Goal: Task Accomplishment & Management: Complete application form

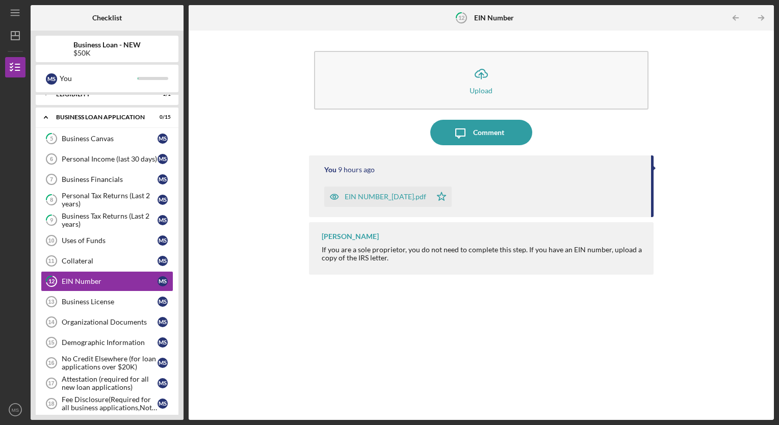
scroll to position [135, 0]
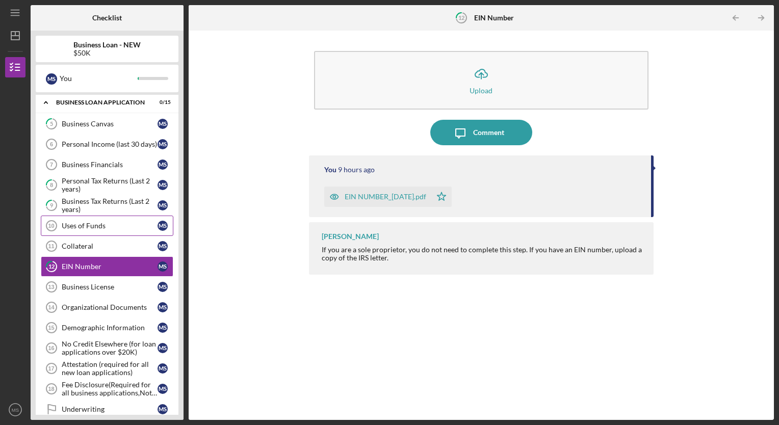
click at [95, 224] on div "Uses of Funds" at bounding box center [110, 226] width 96 height 8
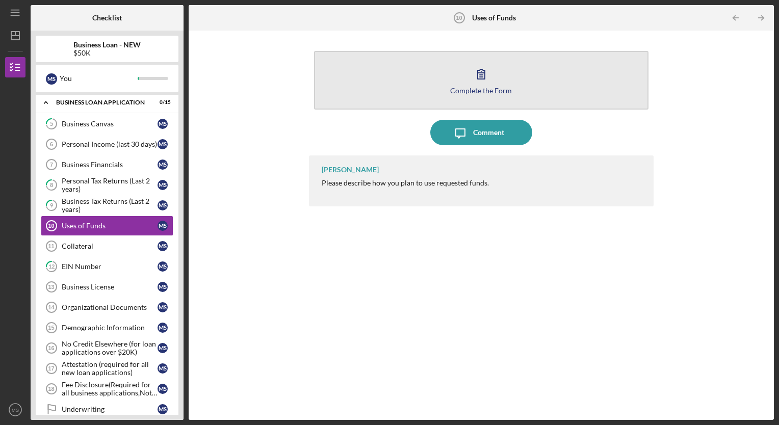
click at [431, 79] on button "Complete the Form Form" at bounding box center [481, 80] width 335 height 59
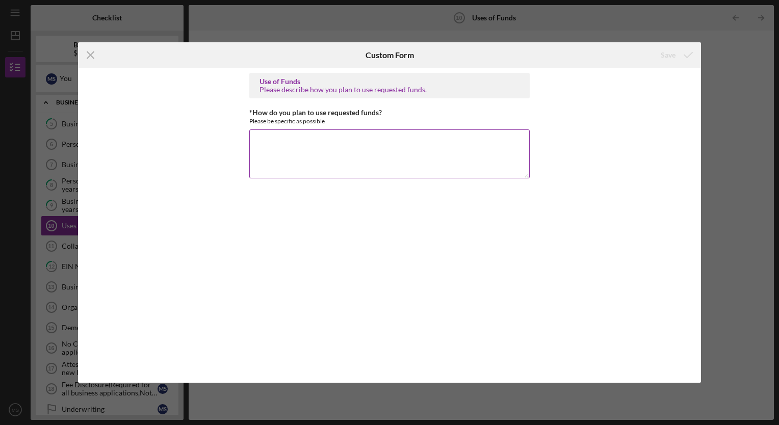
click at [264, 141] on textarea "*How do you plan to use requested funds?" at bounding box center [389, 153] width 280 height 49
type textarea "I"
type textarea "t"
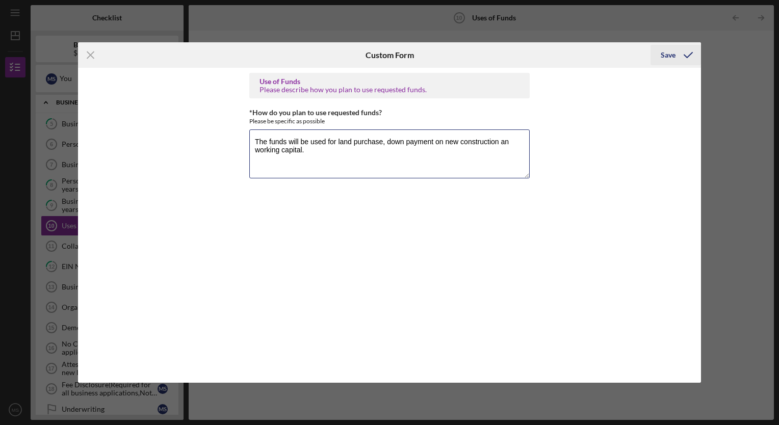
type textarea "The funds will be used for land purchase, down payment on new construction an w…"
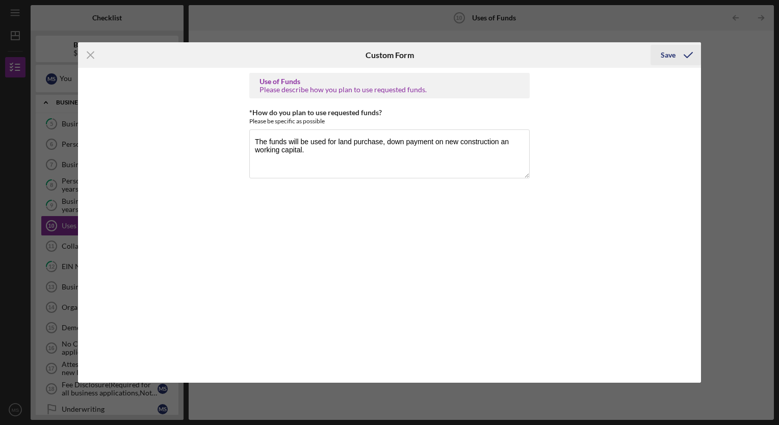
click at [665, 56] on div "Save" at bounding box center [668, 55] width 15 height 20
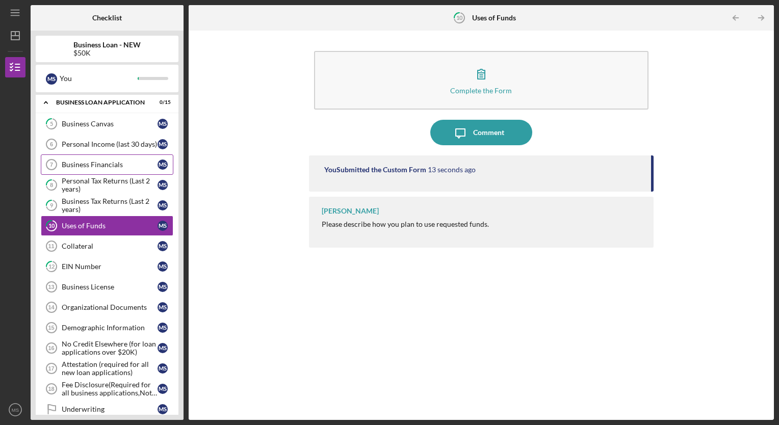
click at [111, 163] on div "Business Financials" at bounding box center [110, 165] width 96 height 8
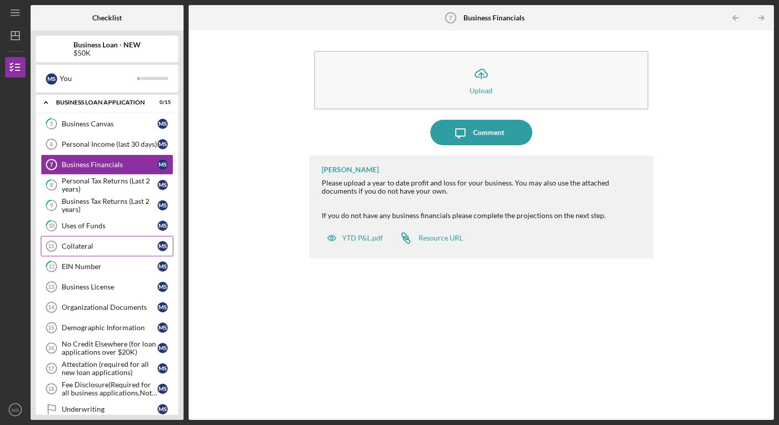
click at [93, 247] on div "Collateral" at bounding box center [110, 246] width 96 height 8
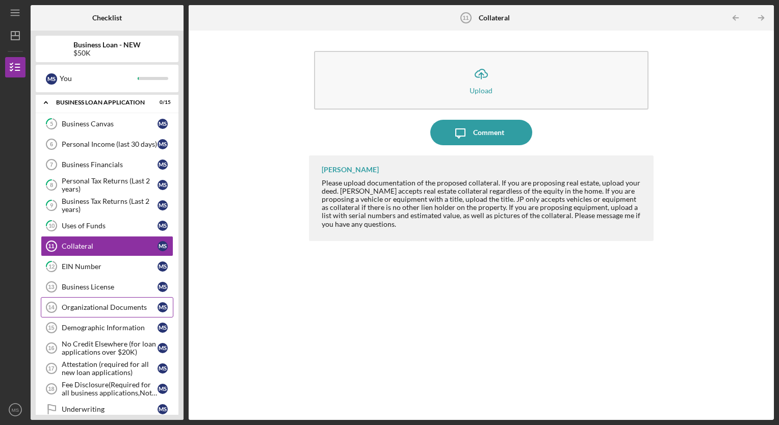
click at [100, 297] on link "Organizational Documents 14 Organizational Documents M S" at bounding box center [107, 307] width 133 height 20
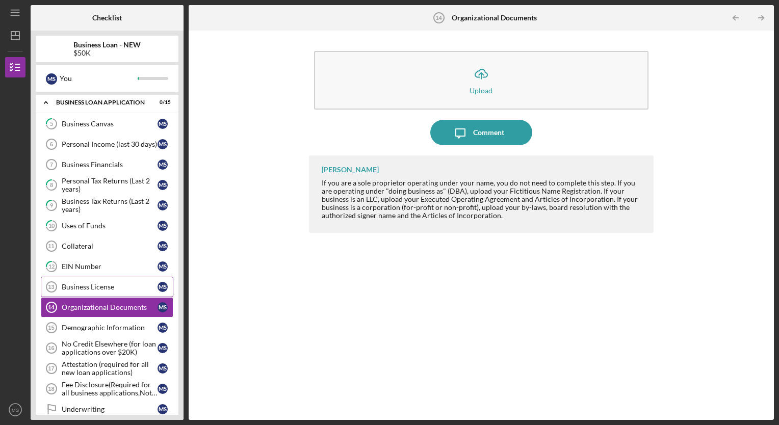
click at [94, 284] on div "Business License" at bounding box center [110, 287] width 96 height 8
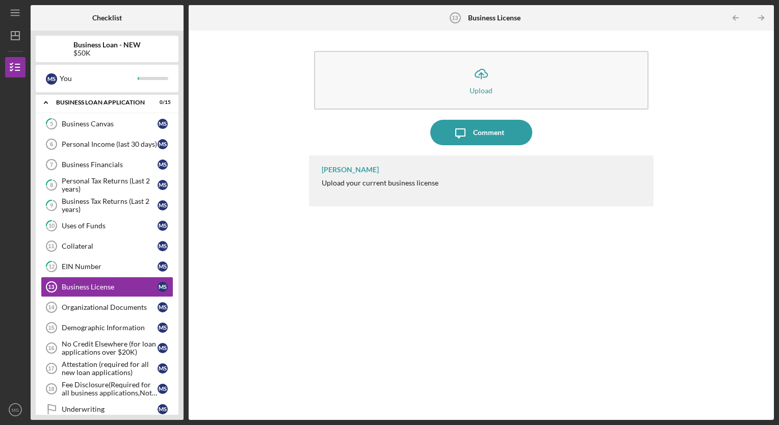
click at [294, 102] on div "Icon/Upload Upload Icon/Message Comment [PERSON_NAME] Upload your current busin…" at bounding box center [481, 225] width 575 height 379
click at [112, 304] on div "Organizational Documents" at bounding box center [110, 307] width 96 height 8
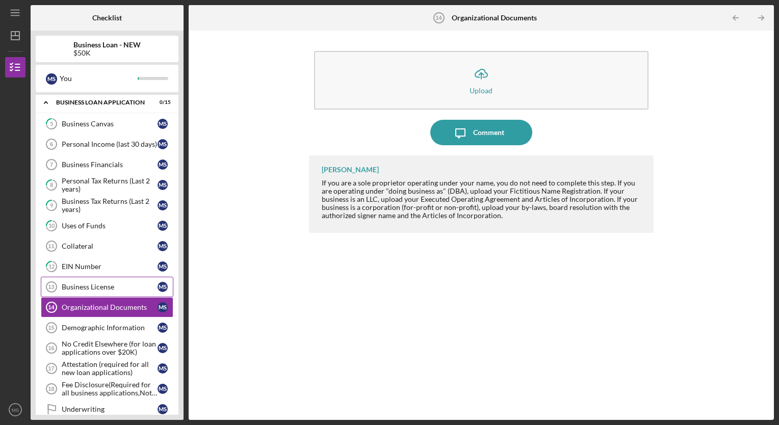
click at [86, 283] on div "Business License" at bounding box center [110, 287] width 96 height 8
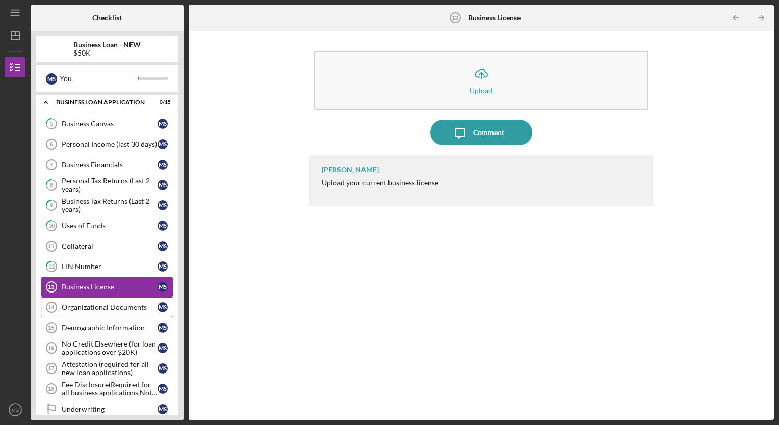
click at [96, 308] on link "Organizational Documents 14 Organizational Documents M S" at bounding box center [107, 307] width 133 height 20
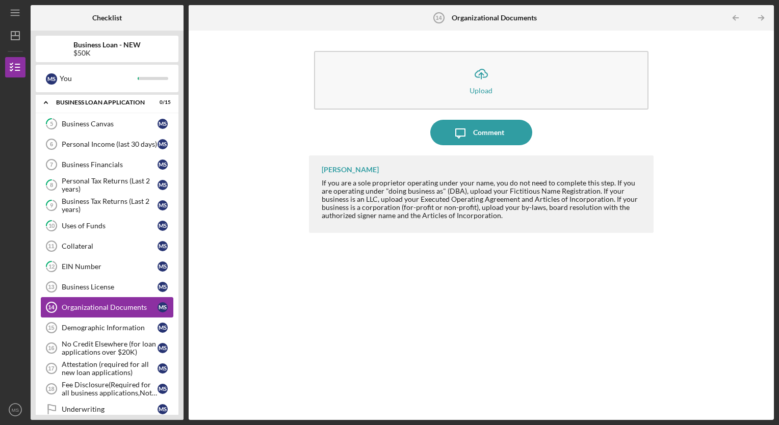
click at [96, 308] on link "Organizational Documents 14 Organizational Documents M S" at bounding box center [107, 307] width 133 height 20
click at [97, 364] on div "Attestation (required for all new loan applications)" at bounding box center [110, 368] width 96 height 16
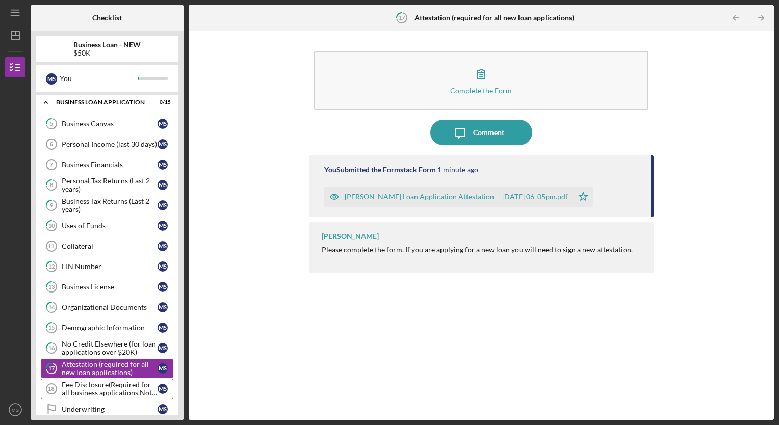
click at [115, 383] on div "Fee Disclosure(Required for all business applications,Not needed for Contractor…" at bounding box center [110, 389] width 96 height 16
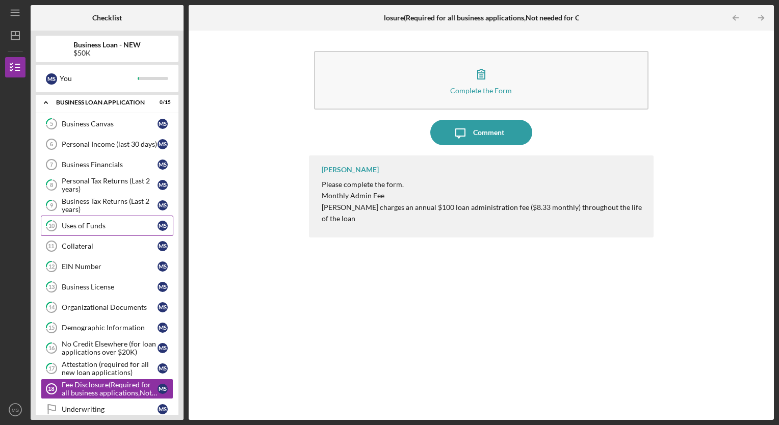
click at [88, 225] on div "Uses of Funds" at bounding box center [110, 226] width 96 height 8
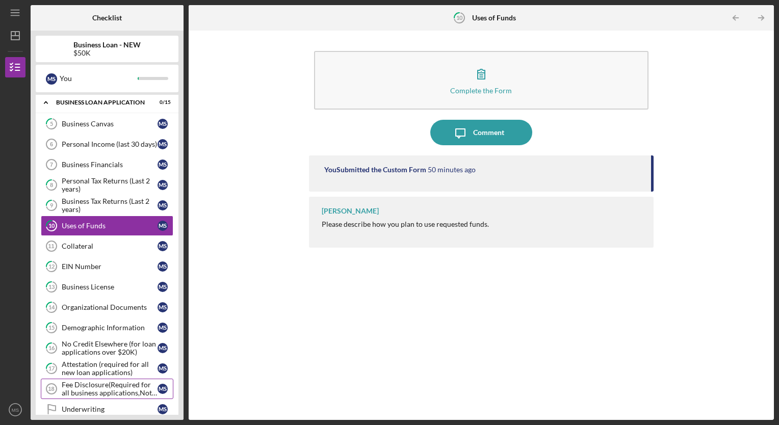
click at [88, 385] on div "Fee Disclosure(Required for all business applications,Not needed for Contractor…" at bounding box center [110, 389] width 96 height 16
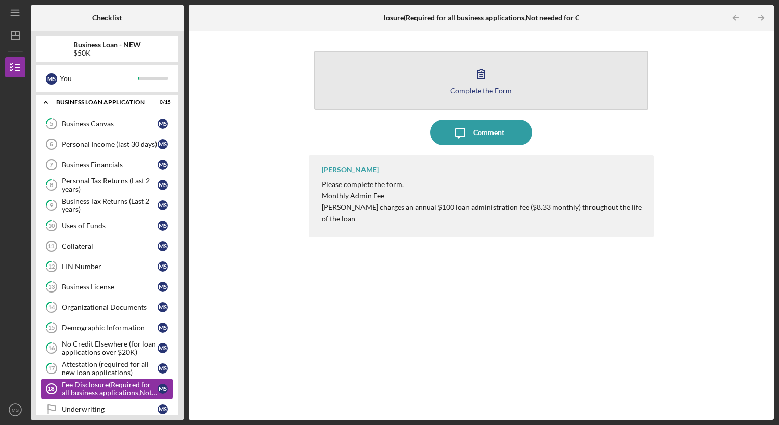
click at [469, 78] on icon "button" at bounding box center [480, 73] width 25 height 25
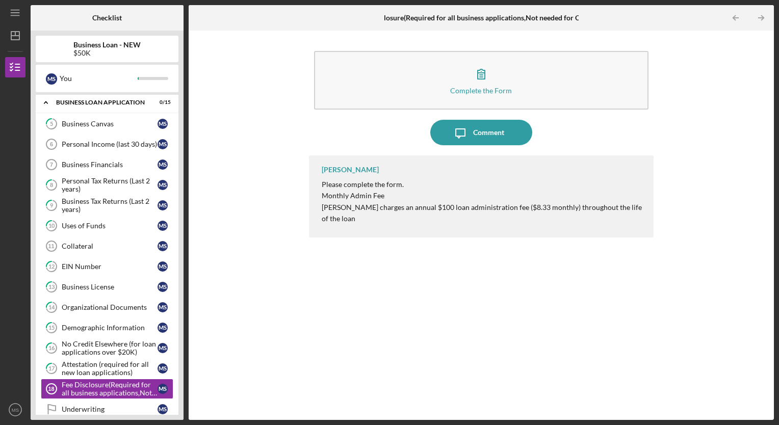
click at [176, 409] on div "5 Business Canvas M S Personal Income (last 30 days) 6 Personal Income (last 30…" at bounding box center [107, 269] width 143 height 311
click at [96, 405] on div "Underwriting" at bounding box center [110, 409] width 96 height 8
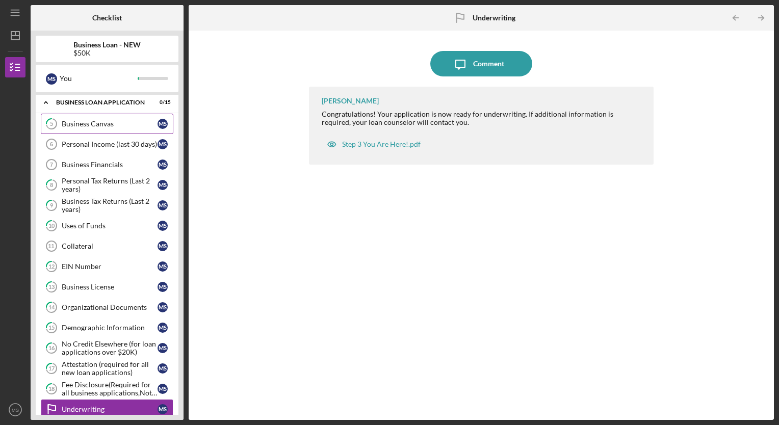
click at [98, 125] on div "Business Canvas" at bounding box center [110, 124] width 96 height 8
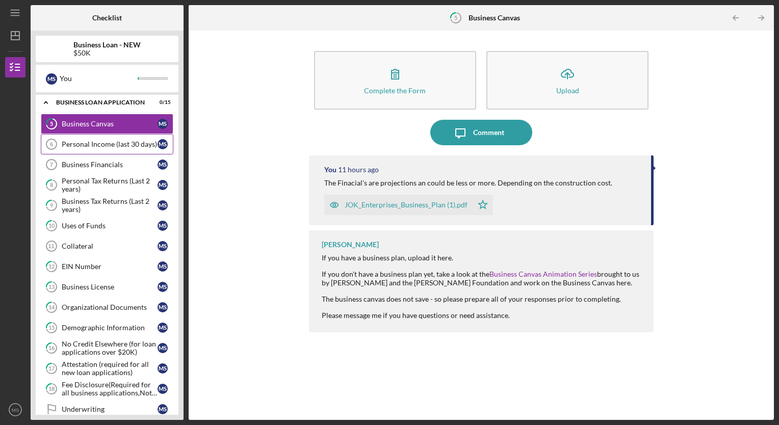
click at [98, 142] on div "Personal Income (last 30 days)" at bounding box center [110, 144] width 96 height 8
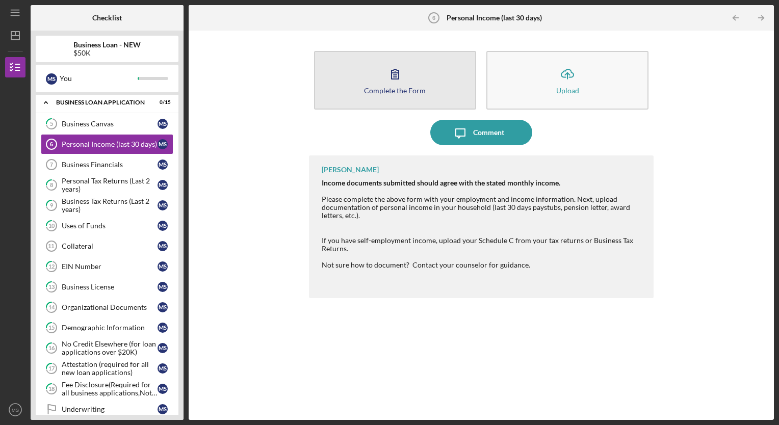
click at [372, 87] on div "Complete the Form" at bounding box center [395, 91] width 62 height 8
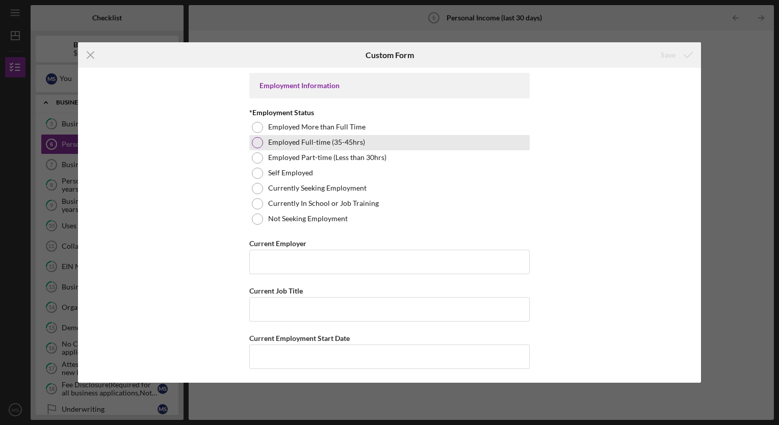
click at [261, 144] on div at bounding box center [257, 142] width 11 height 11
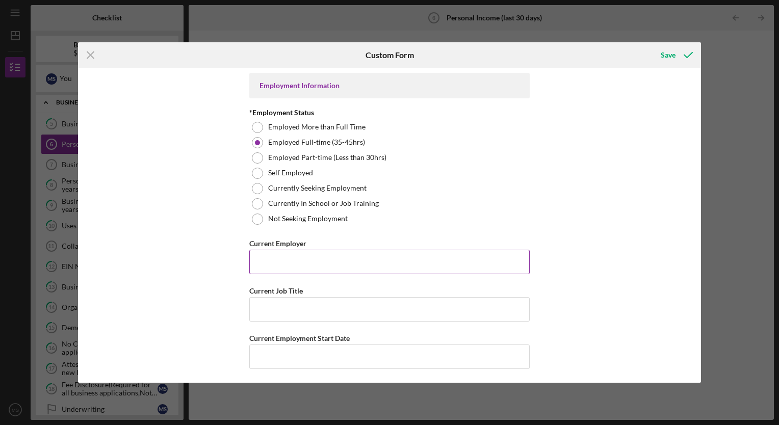
click at [276, 263] on input "Current Employer" at bounding box center [389, 262] width 280 height 24
type input "Winco Windows"
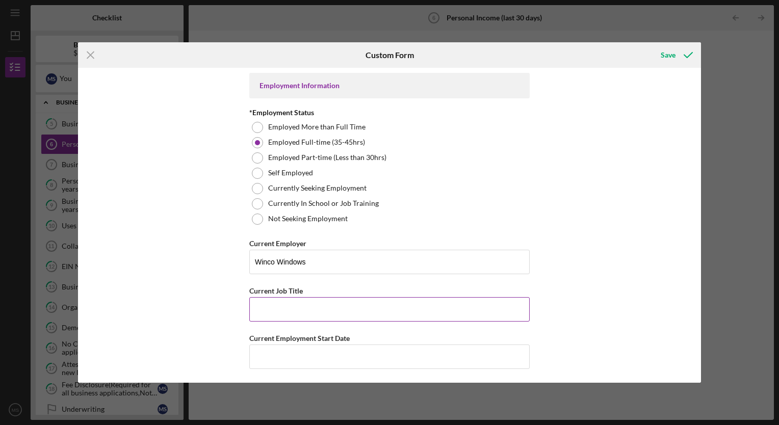
click at [262, 315] on input "Current Job Title" at bounding box center [389, 309] width 280 height 24
type input "l"
type input "Line Lead"
click at [270, 363] on input "Current Employment Start Date" at bounding box center [389, 357] width 280 height 24
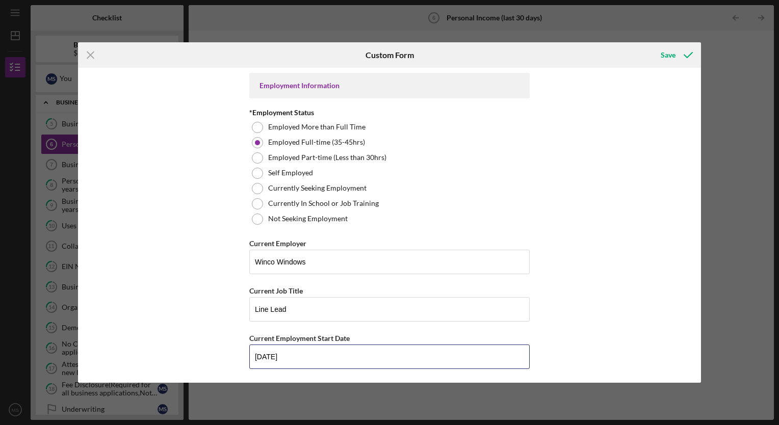
type input "[DATE]"
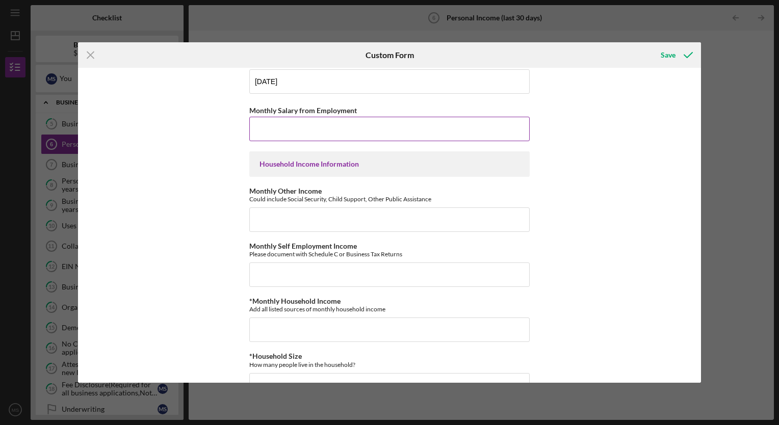
click at [258, 127] on input "Monthly Salary from Employment" at bounding box center [389, 129] width 280 height 24
type input "$2,964"
click at [263, 217] on input "Monthly Other Income" at bounding box center [389, 219] width 280 height 24
type input "$0"
type input "$4"
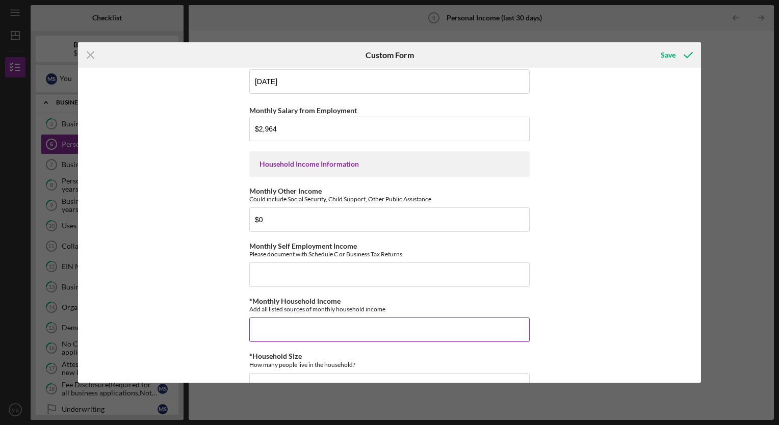
click at [268, 323] on input "*Monthly Household Income" at bounding box center [389, 330] width 280 height 24
click at [701, 293] on div "Icon/Menu Close Custom Form Save Employment Information *Employment Status Empl…" at bounding box center [389, 212] width 779 height 425
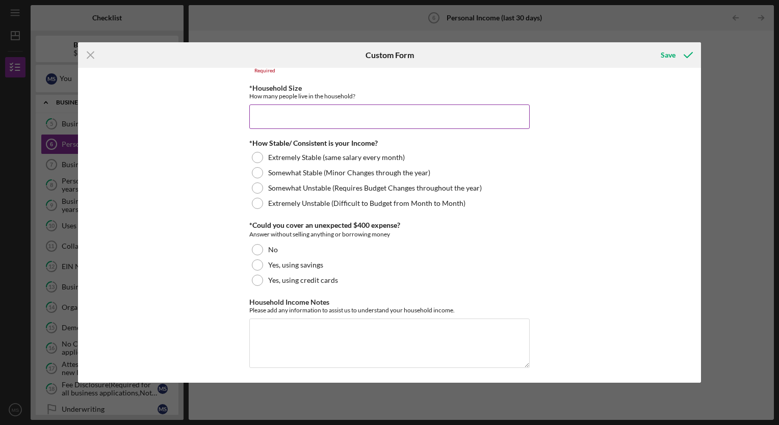
click at [277, 122] on input "*Household Size" at bounding box center [389, 117] width 280 height 24
type input "2"
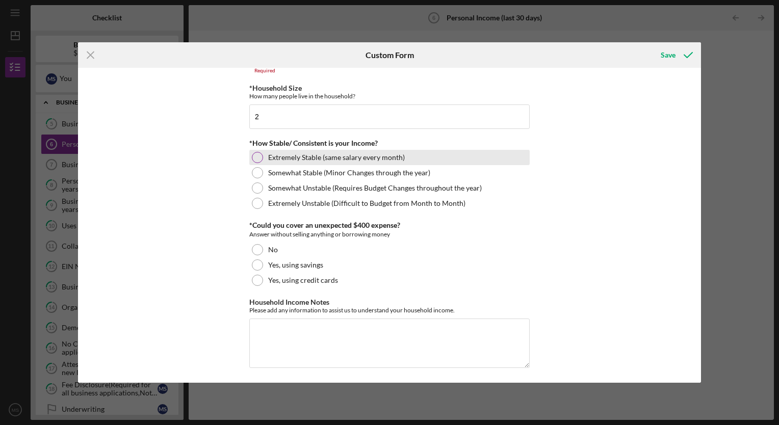
click at [255, 160] on div at bounding box center [257, 157] width 11 height 11
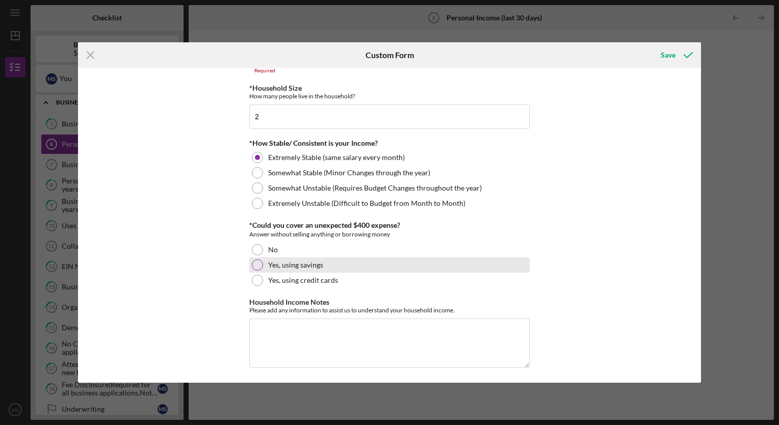
click at [259, 265] on div at bounding box center [257, 264] width 11 height 11
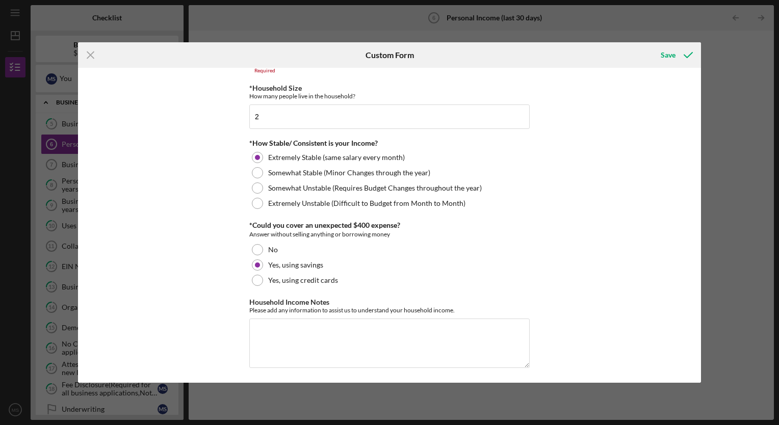
scroll to position [274, 0]
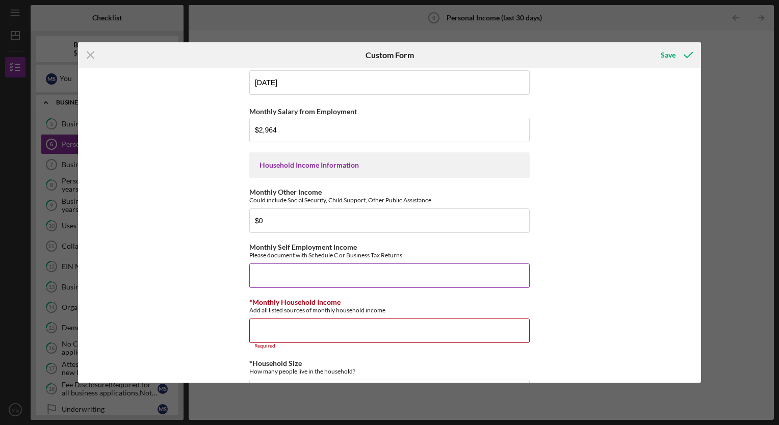
click at [263, 274] on input "Monthly Self Employment Income" at bounding box center [389, 276] width 280 height 24
type input "$0"
click at [266, 333] on input "*Monthly Household Income" at bounding box center [389, 331] width 280 height 24
type input "$5,850"
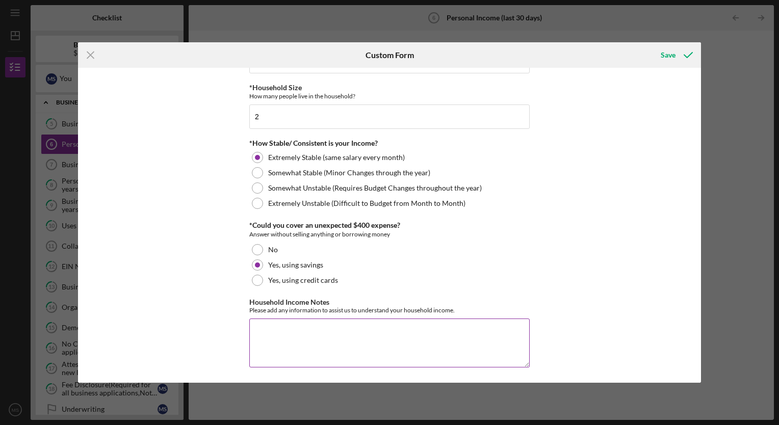
click at [264, 329] on textarea "Household Income Notes" at bounding box center [389, 343] width 280 height 49
type textarea "The monthly income is from my wife an myself we both work fulltime jobs."
click at [673, 57] on div "Save" at bounding box center [668, 55] width 15 height 20
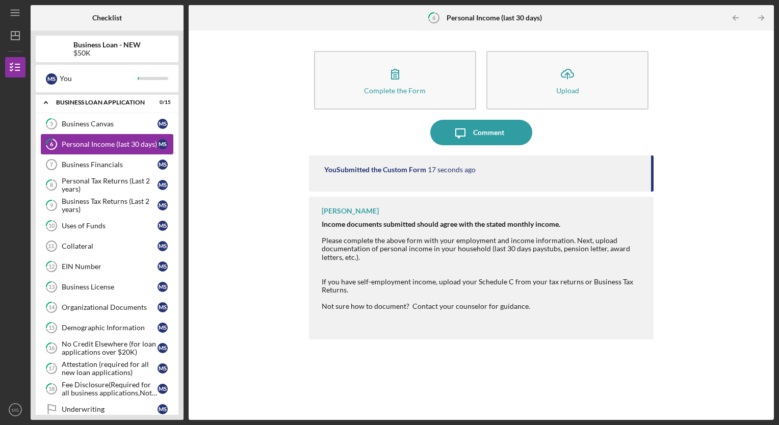
click at [115, 144] on div "Personal Income (last 30 days)" at bounding box center [110, 144] width 96 height 8
click at [46, 102] on icon "Icon/Expander" at bounding box center [46, 102] width 20 height 20
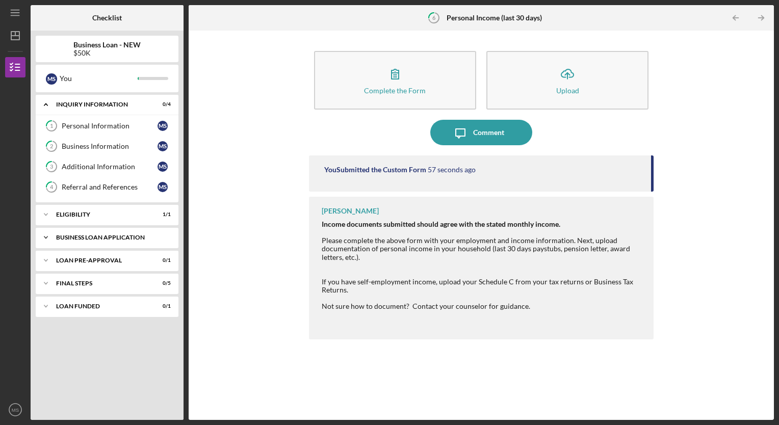
click at [46, 102] on icon "Icon/Expander" at bounding box center [46, 104] width 20 height 20
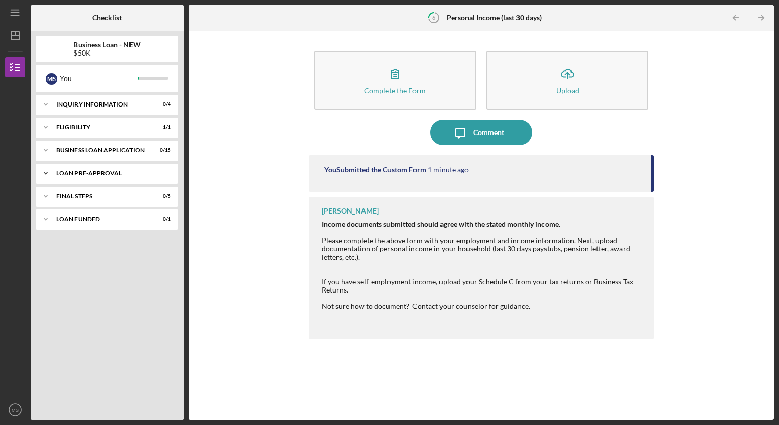
click at [135, 174] on div "LOAN PRE-APPROVAL" at bounding box center [111, 173] width 110 height 6
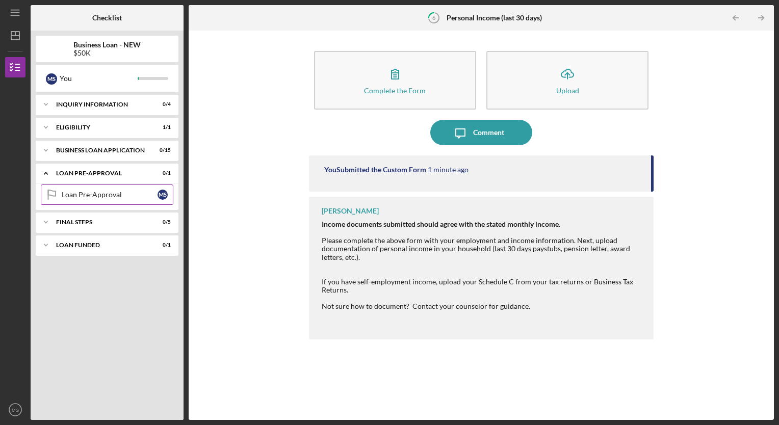
click at [116, 197] on div "Loan Pre-Approval" at bounding box center [110, 195] width 96 height 8
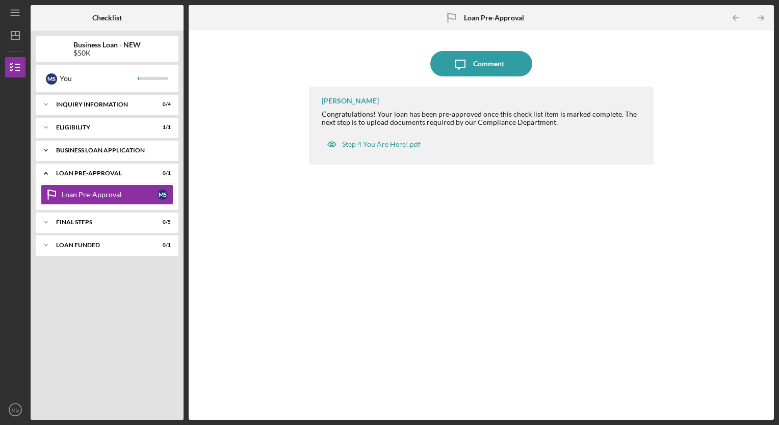
click at [125, 153] on div "BUSINESS LOAN APPLICATION" at bounding box center [111, 150] width 110 height 6
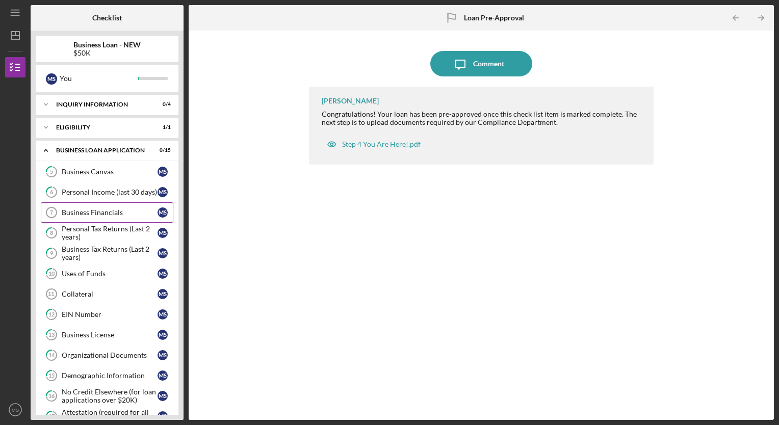
click at [120, 213] on div "Business Financials" at bounding box center [110, 212] width 96 height 8
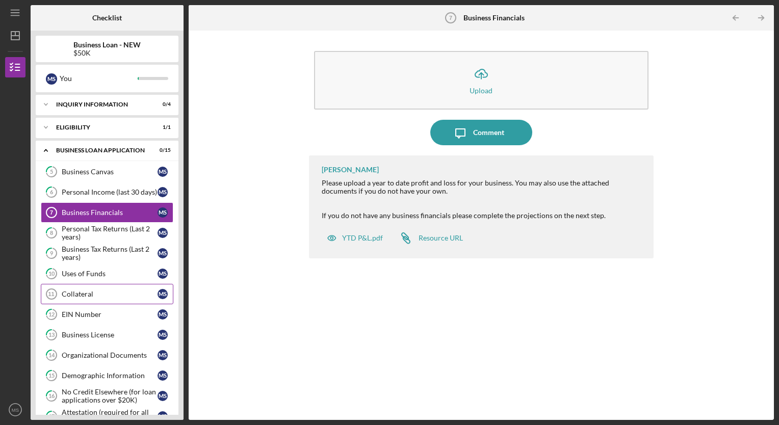
click at [91, 295] on div "Collateral" at bounding box center [110, 294] width 96 height 8
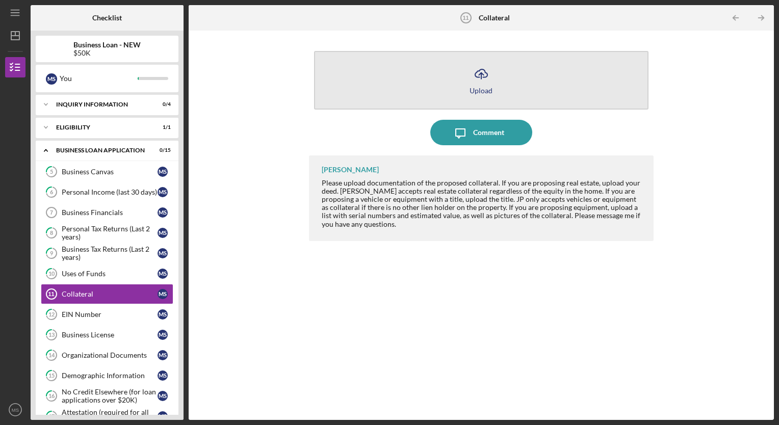
click at [429, 88] on button "Icon/Upload Upload" at bounding box center [481, 80] width 335 height 59
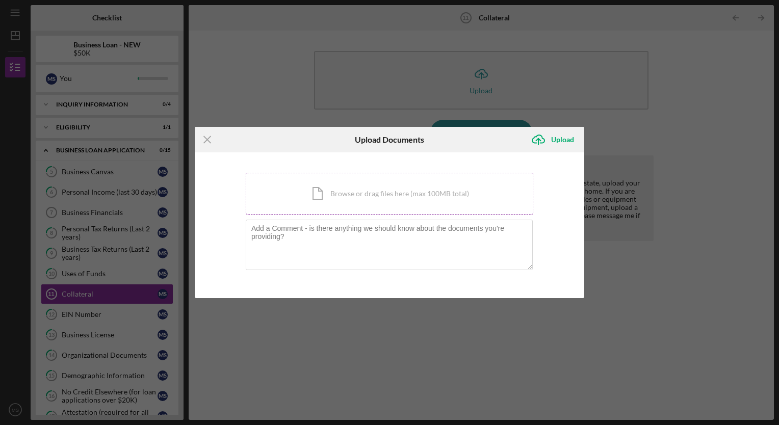
click at [386, 193] on div "Icon/Document Browse or drag files here (max 100MB total) Tap to choose files o…" at bounding box center [390, 194] width 288 height 42
click at [207, 138] on icon "Icon/Menu Close" at bounding box center [207, 139] width 25 height 25
